Goal: Task Accomplishment & Management: Use online tool/utility

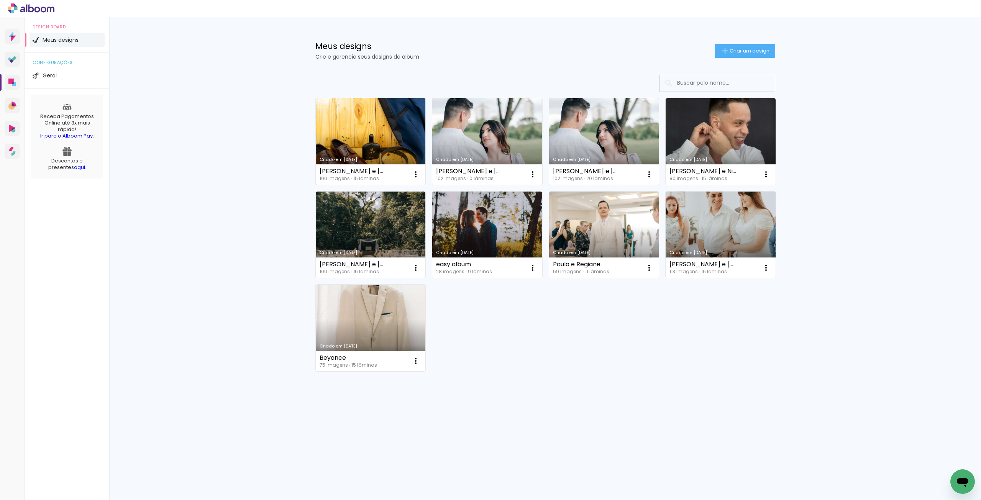
click at [365, 147] on link "Criado em [DATE]" at bounding box center [371, 141] width 110 height 87
